Goal: Information Seeking & Learning: Learn about a topic

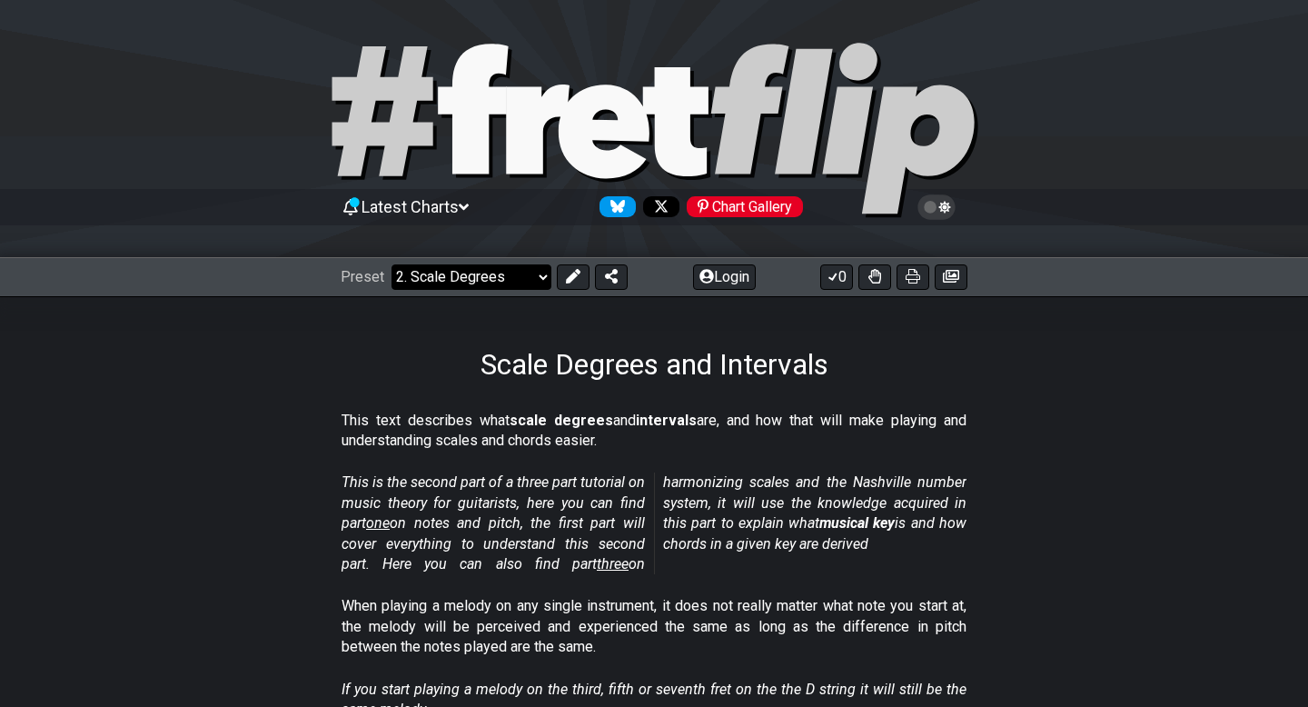
click at [479, 265] on select "Welcome to #fretflip! Initial Preset Custom Preset Minor Pentatonic Major Penta…" at bounding box center [472, 276] width 160 height 25
click at [392, 264] on select "Welcome to #fretflip! Initial Preset Custom Preset Minor Pentatonic Major Penta…" at bounding box center [472, 276] width 160 height 25
select select "/minor-pentatonic"
select select "C"
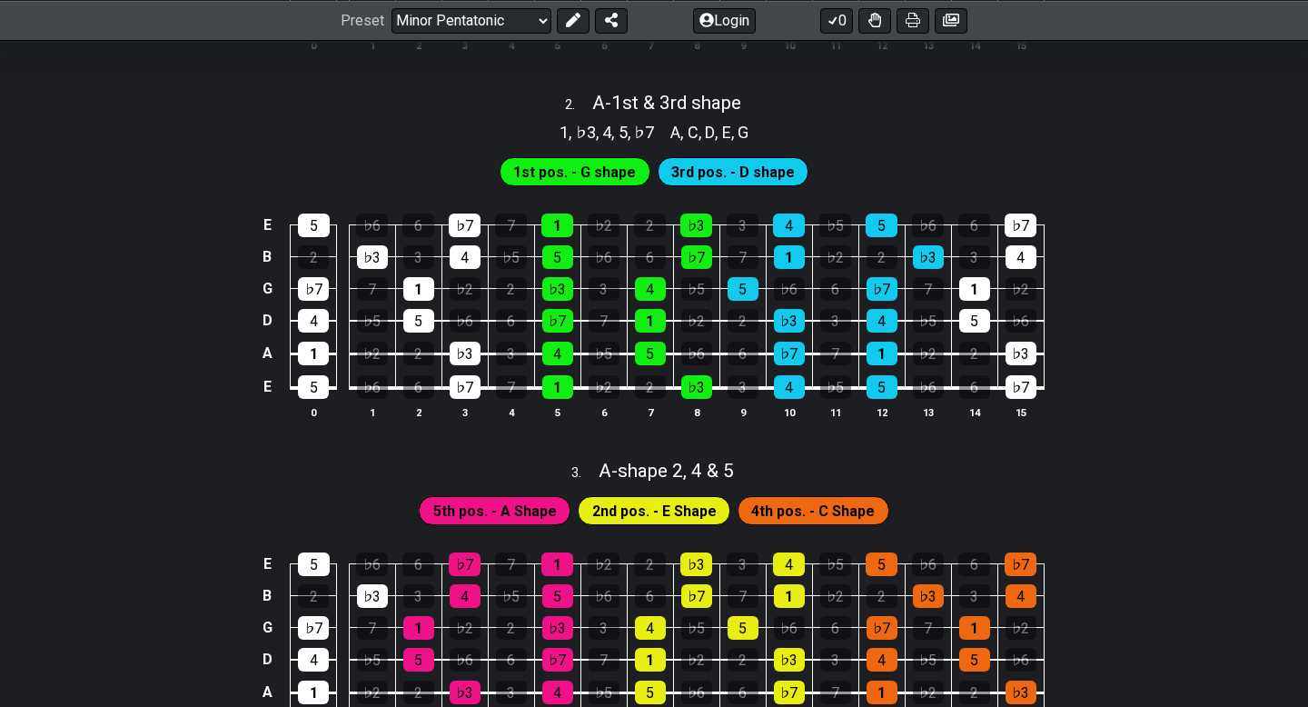
scroll to position [703, 0]
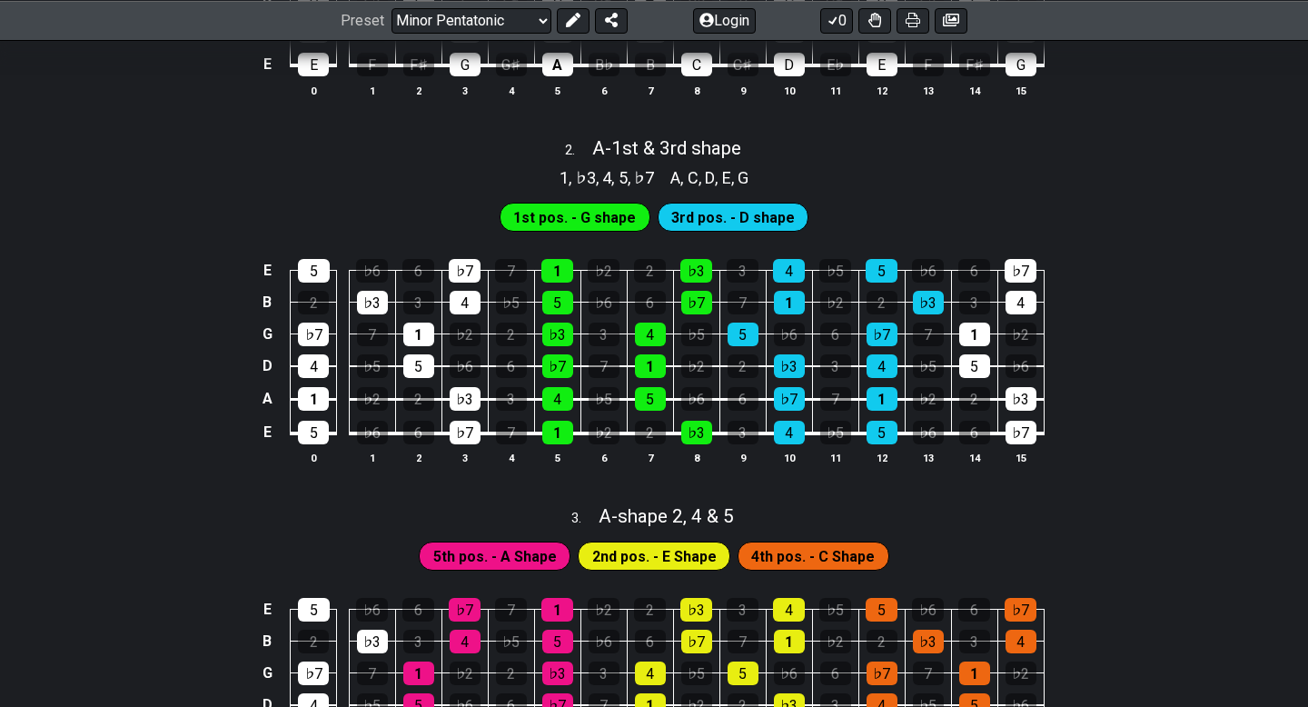
click at [589, 204] on span "1st pos. - G shape" at bounding box center [574, 217] width 123 height 26
click at [587, 208] on span "1st pos. - G shape" at bounding box center [574, 217] width 123 height 26
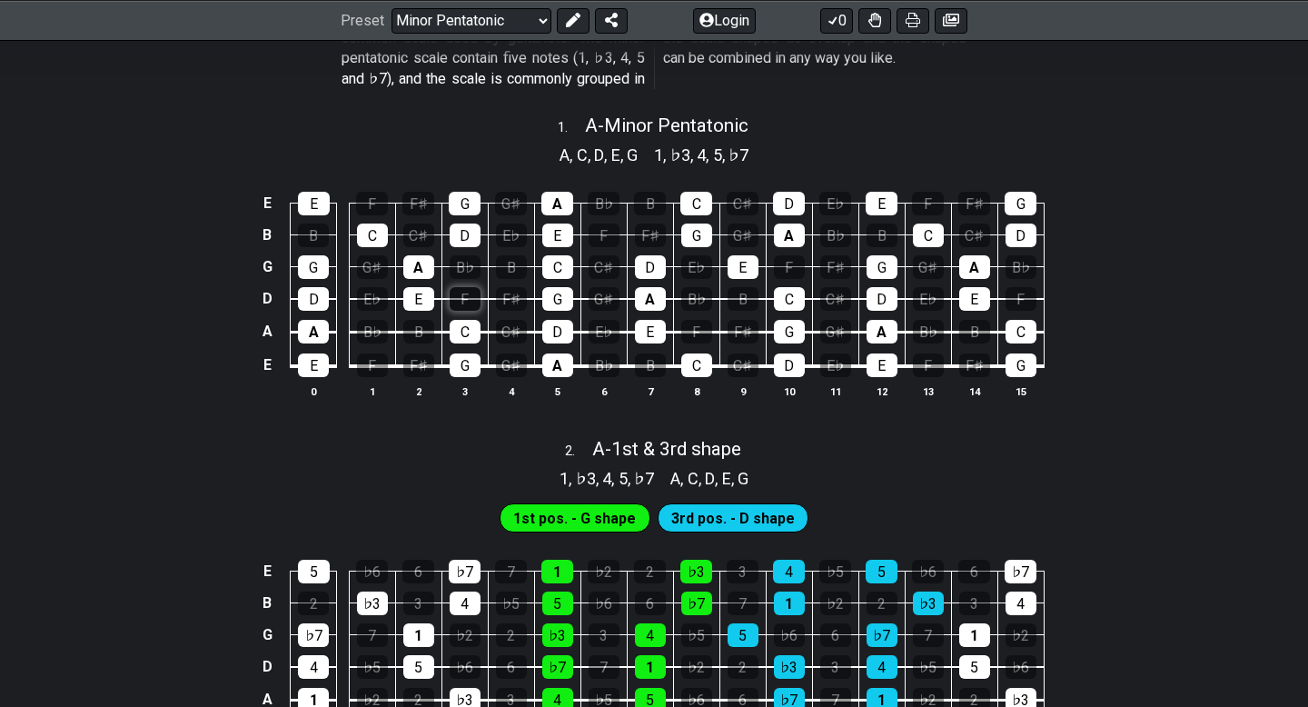
scroll to position [0, 0]
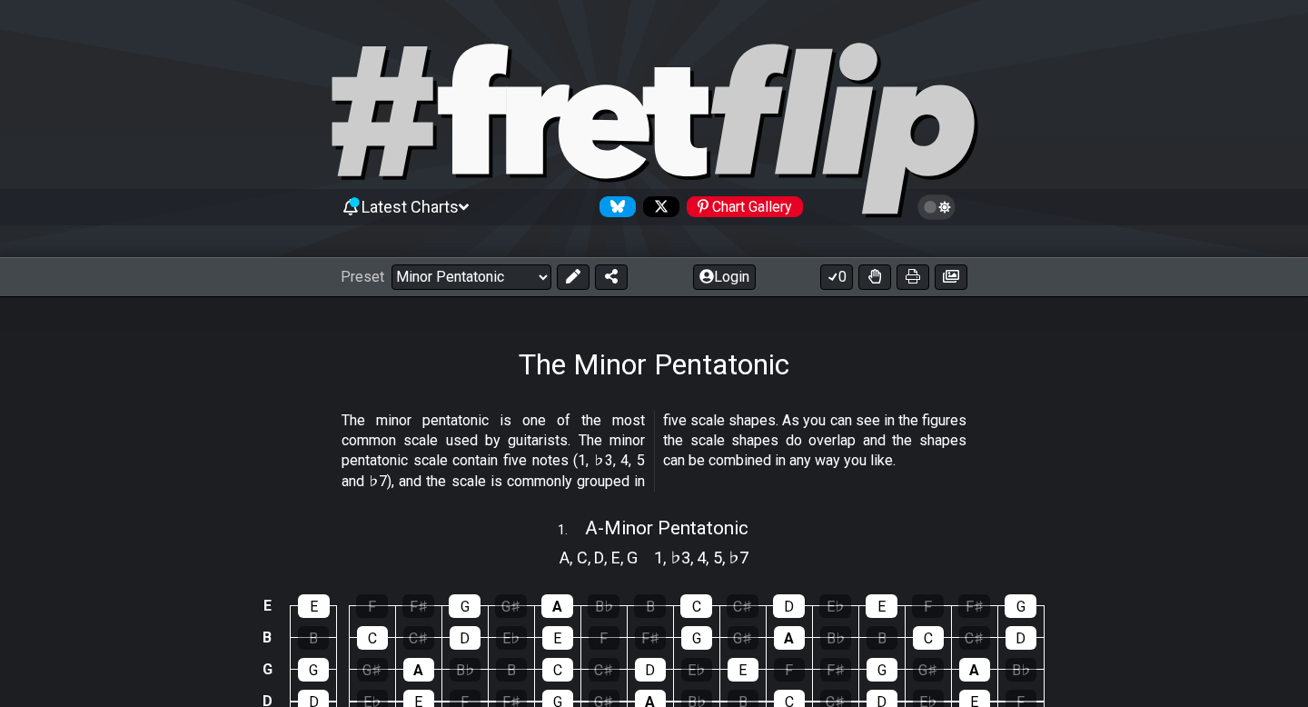
click at [455, 292] on div "Preset Welcome to #fretflip! Initial Preset Custom Preset Minor Pentatonic Majo…" at bounding box center [654, 277] width 1308 height 40
click at [458, 276] on select "Welcome to #fretflip! Initial Preset Custom Preset Minor Pentatonic Major Penta…" at bounding box center [472, 276] width 160 height 25
click at [392, 264] on select "Welcome to #fretflip! Initial Preset Custom Preset Minor Pentatonic Major Penta…" at bounding box center [472, 276] width 160 height 25
select select "/harmonizing-scales"
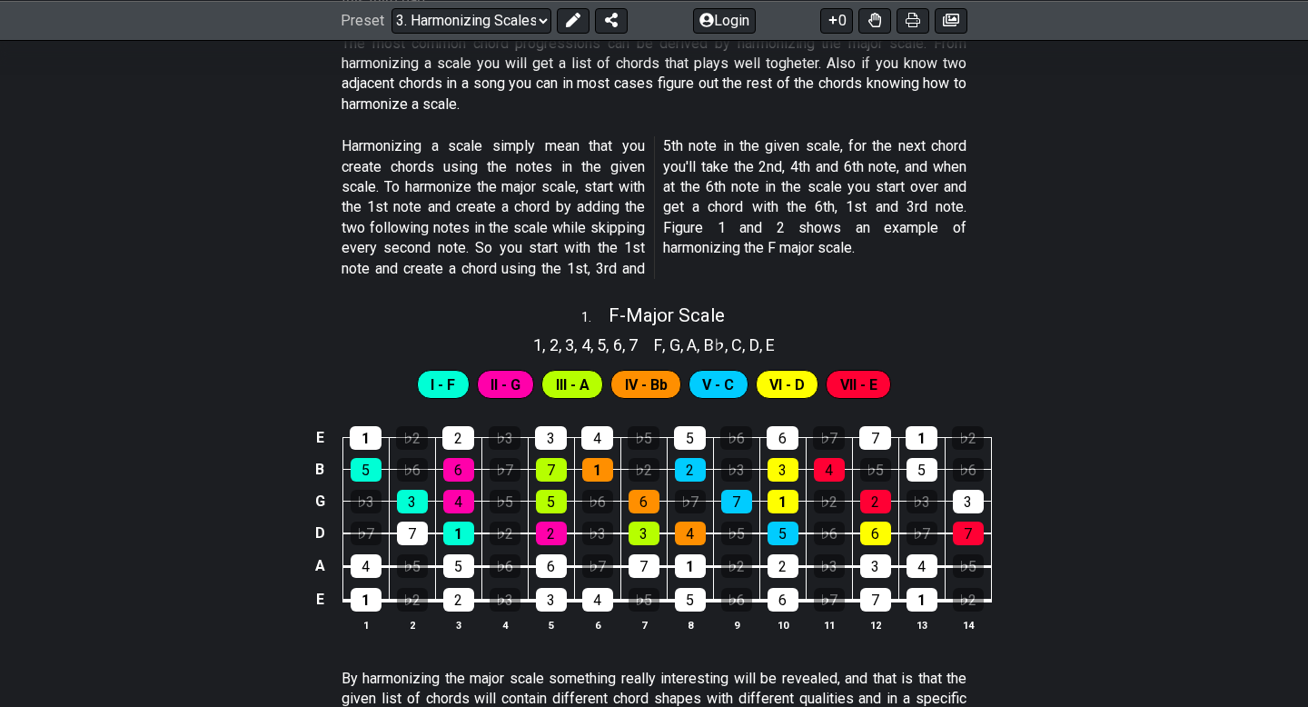
scroll to position [535, 0]
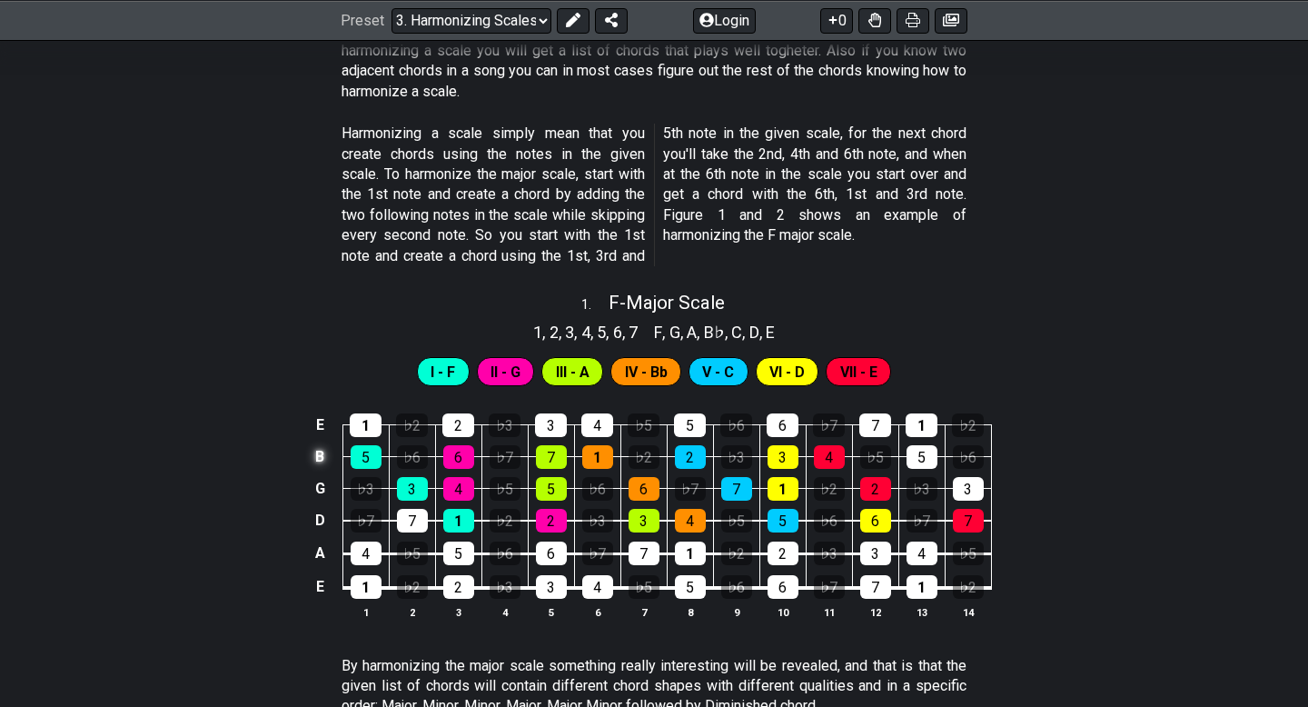
click at [322, 456] on td "B" at bounding box center [320, 457] width 22 height 32
click at [318, 461] on td "x" at bounding box center [320, 457] width 22 height 32
click at [312, 454] on td "o" at bounding box center [320, 457] width 22 height 32
click at [313, 449] on td at bounding box center [320, 457] width 22 height 32
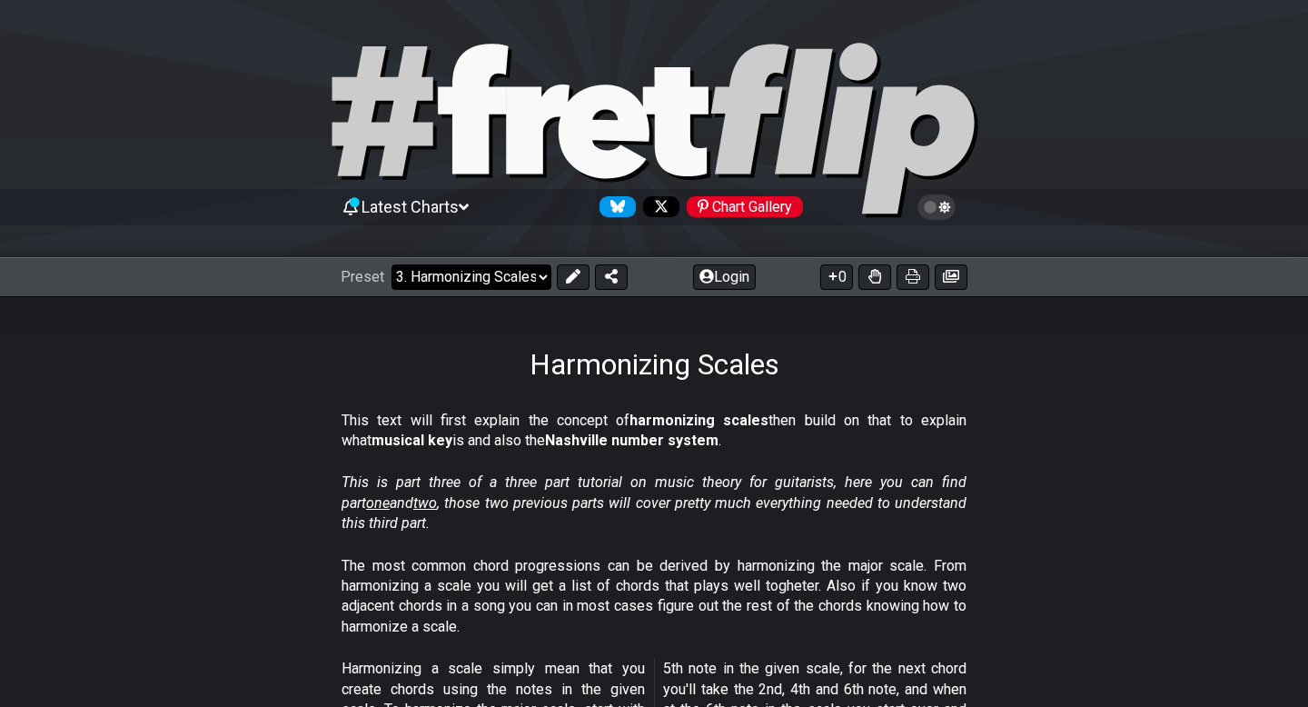
click at [436, 275] on select "Welcome to #fretflip! Initial Preset Custom Preset Minor Pentatonic Major Penta…" at bounding box center [472, 276] width 160 height 25
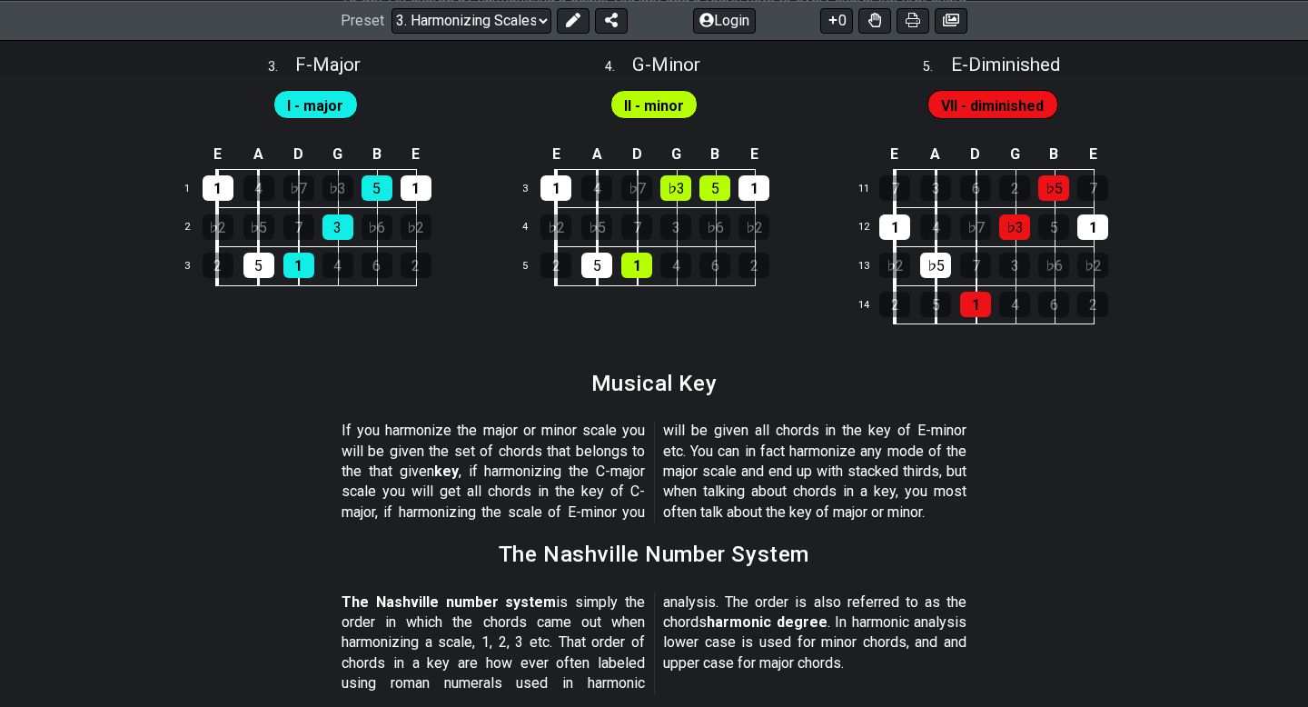
scroll to position [1838, 0]
